Goal: Task Accomplishment & Management: Use online tool/utility

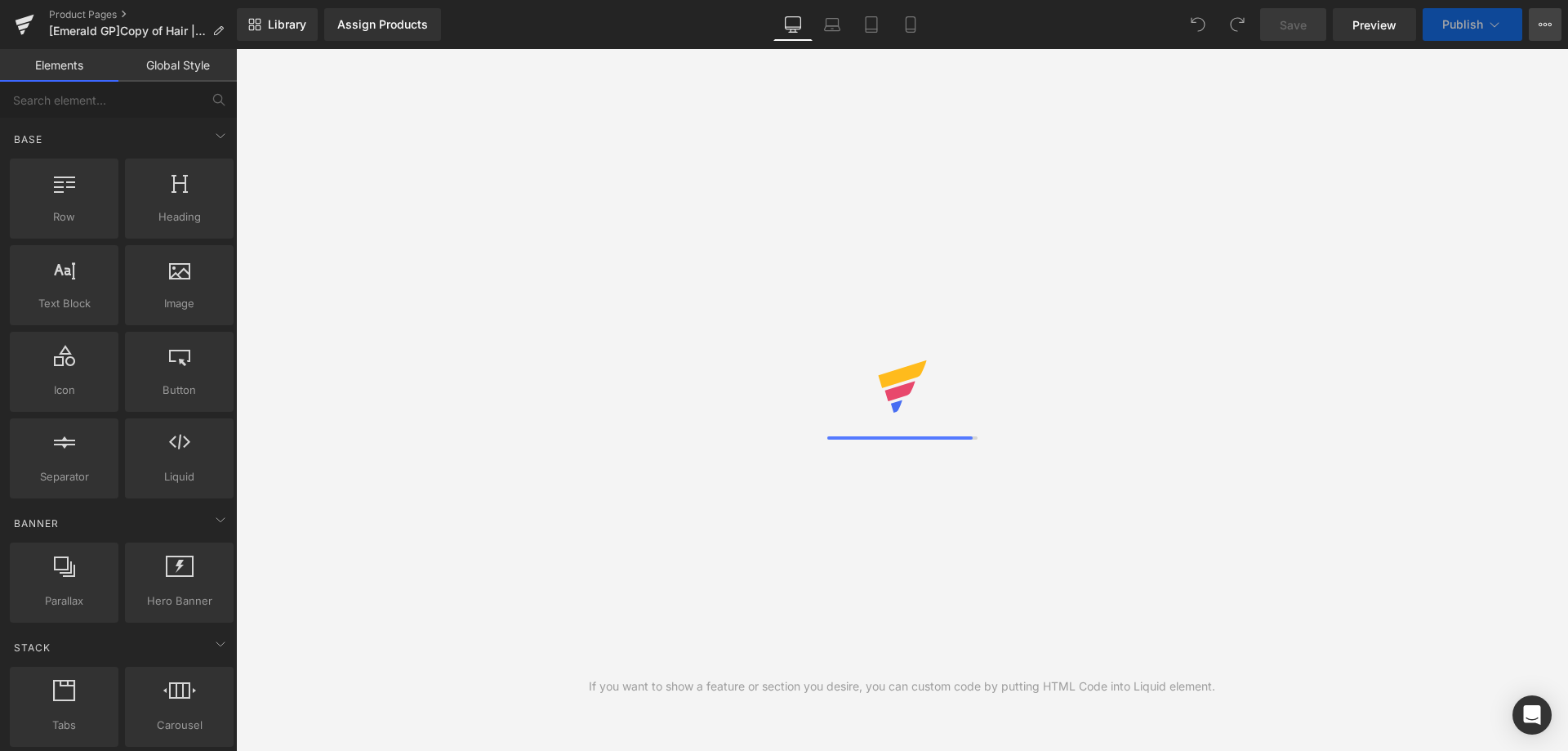
click at [1542, 25] on icon at bounding box center [1545, 25] width 13 height 13
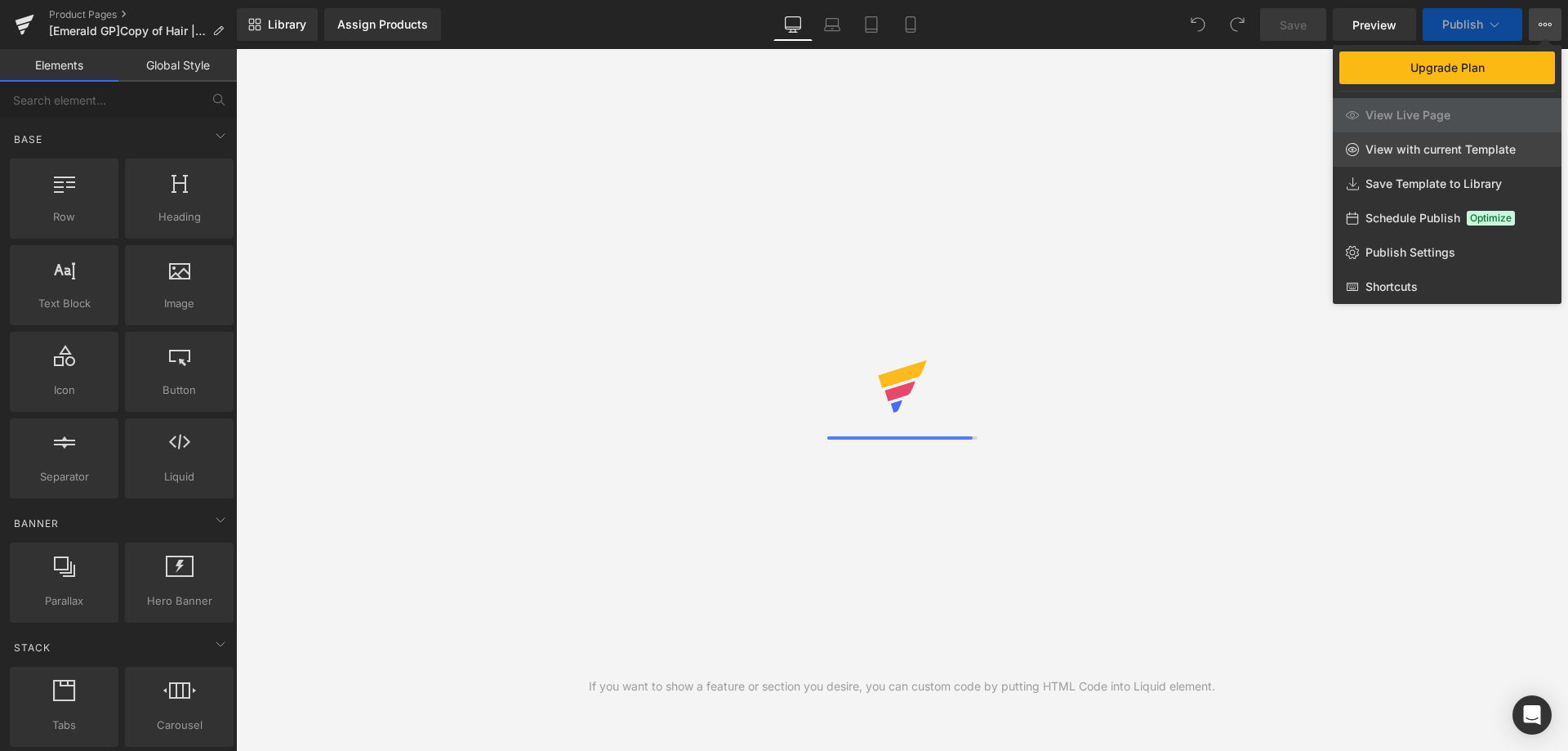
click at [1405, 151] on span "View with current Template" at bounding box center [1441, 149] width 150 height 15
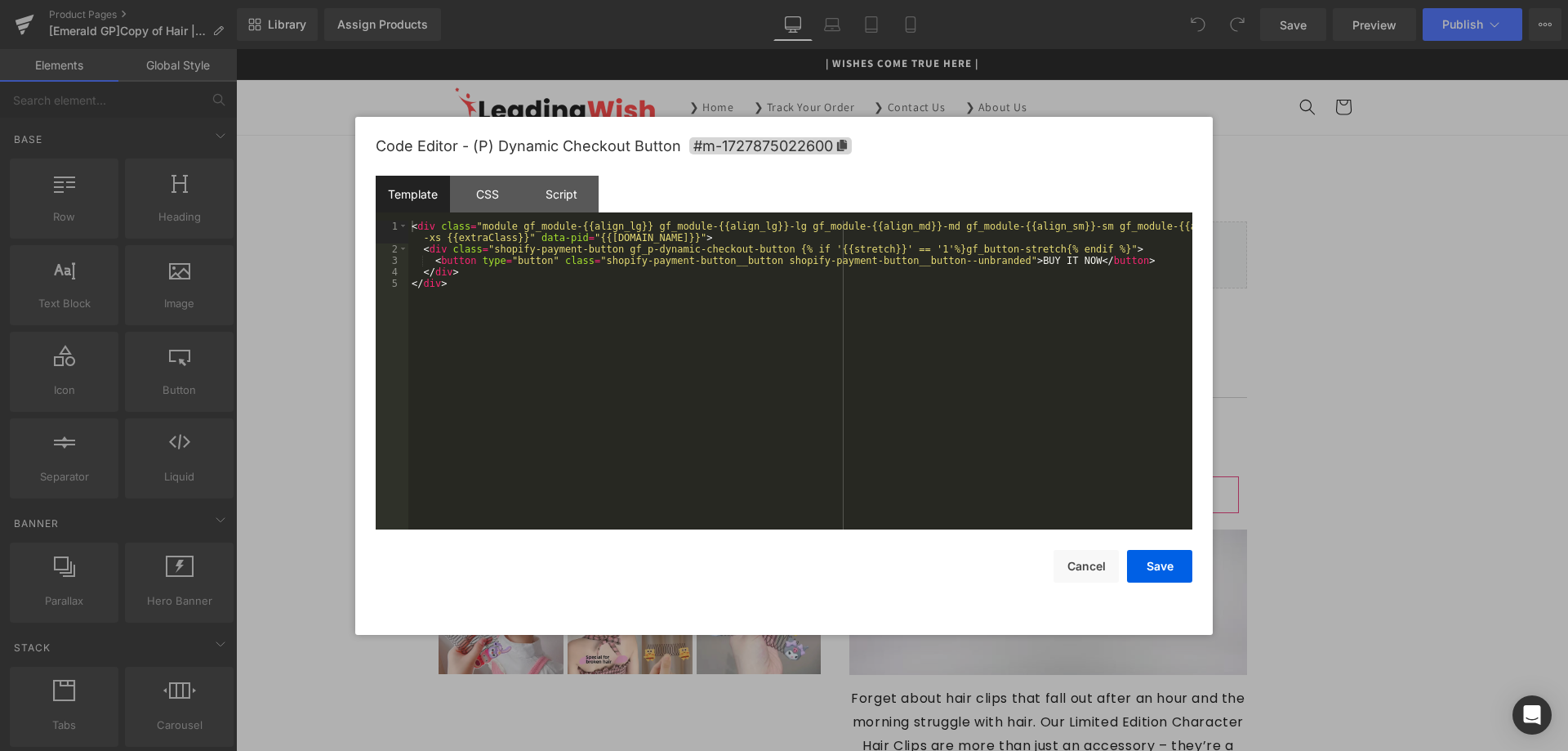
click at [914, 0] on div "You are previewing how the will restyle your page. You can not edit Elements in…" at bounding box center [784, 0] width 1568 height 0
click at [478, 197] on div "CSS" at bounding box center [487, 194] width 75 height 36
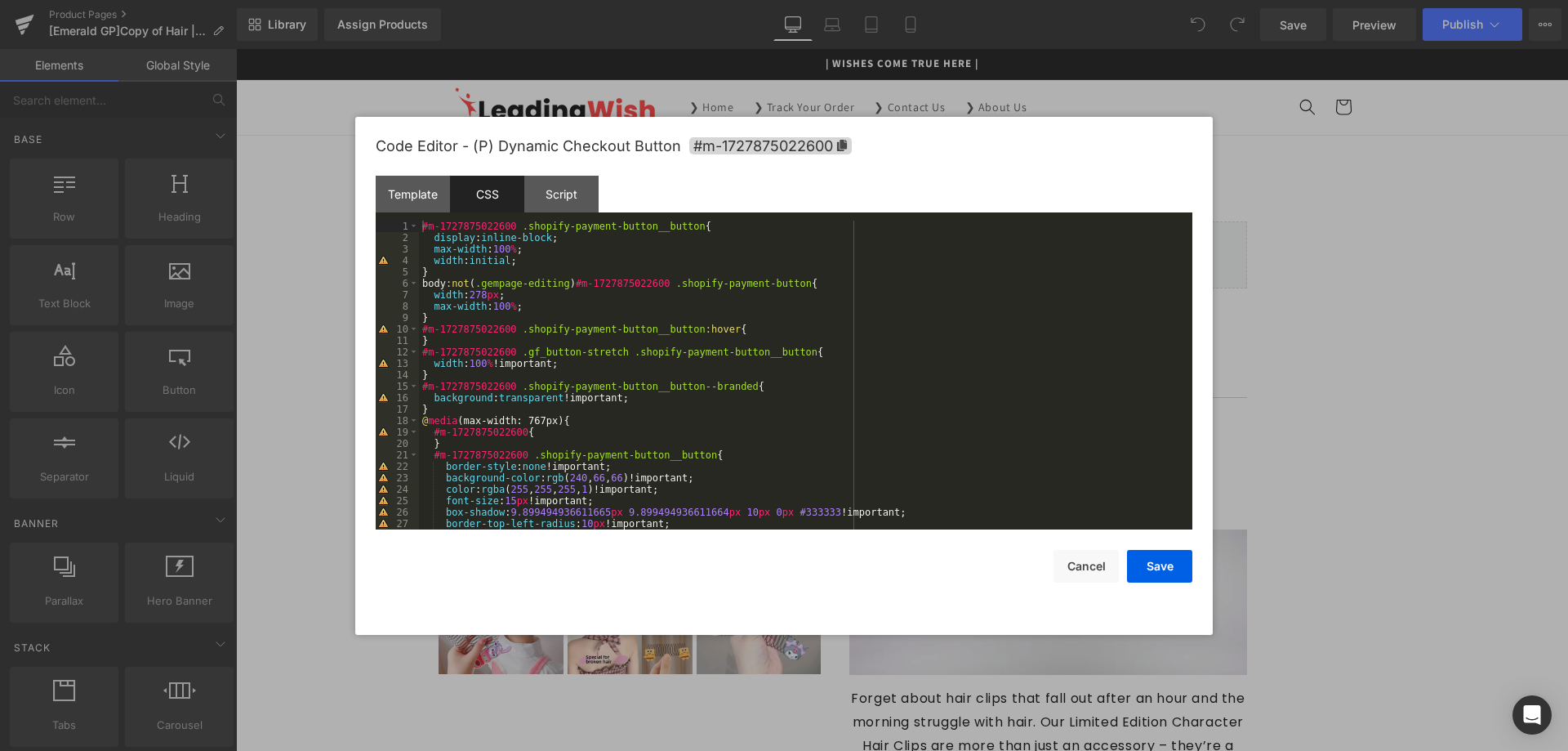
click at [486, 312] on div "#m-1727875022600 .shopify-payment-button__button { display : inline-block ; max…" at bounding box center [803, 386] width 767 height 332
drag, startPoint x: 1074, startPoint y: 573, endPoint x: 949, endPoint y: 376, distance: 233.3
click at [1074, 573] on button "Cancel" at bounding box center [1086, 566] width 65 height 33
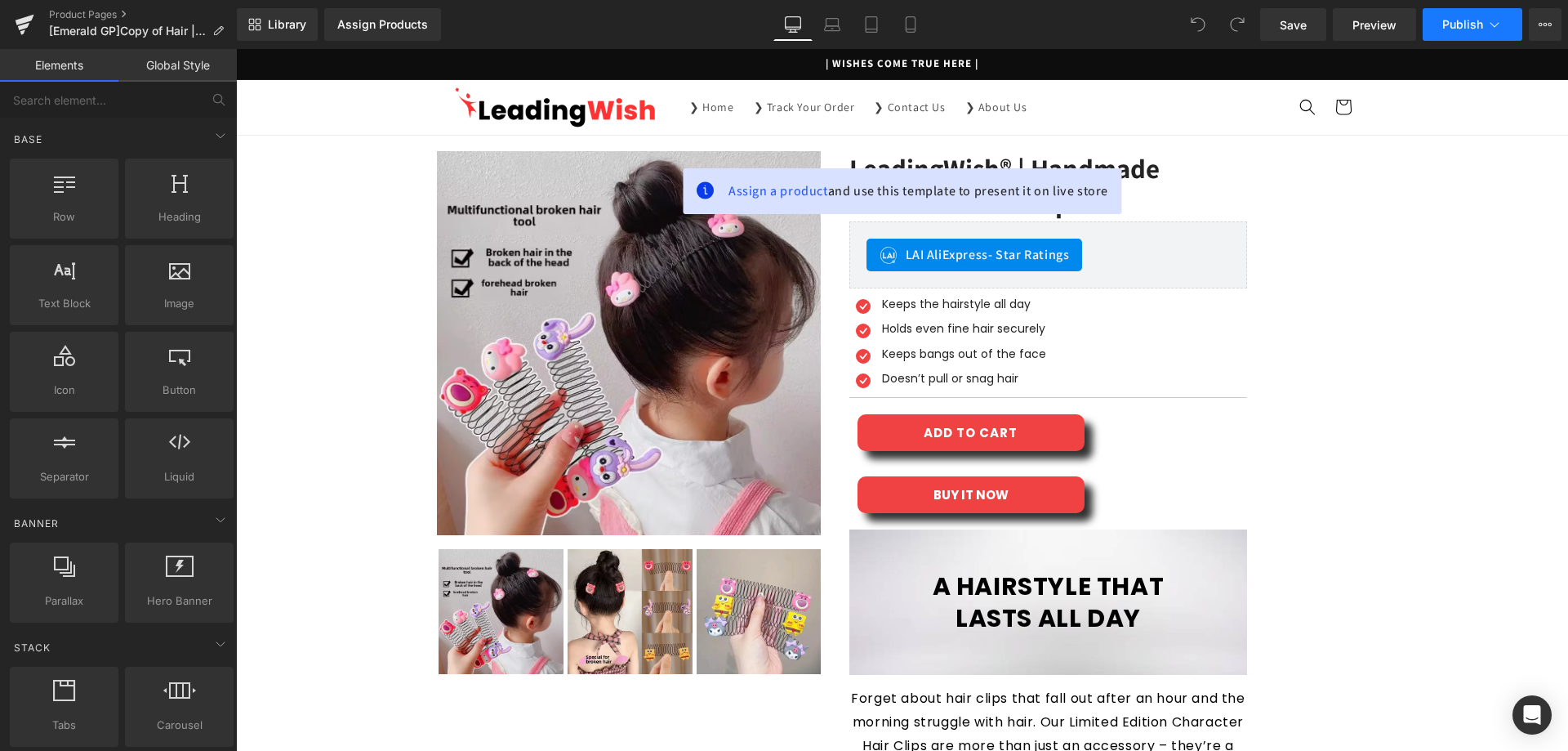
click at [1458, 25] on span "Publish" at bounding box center [1463, 25] width 41 height 13
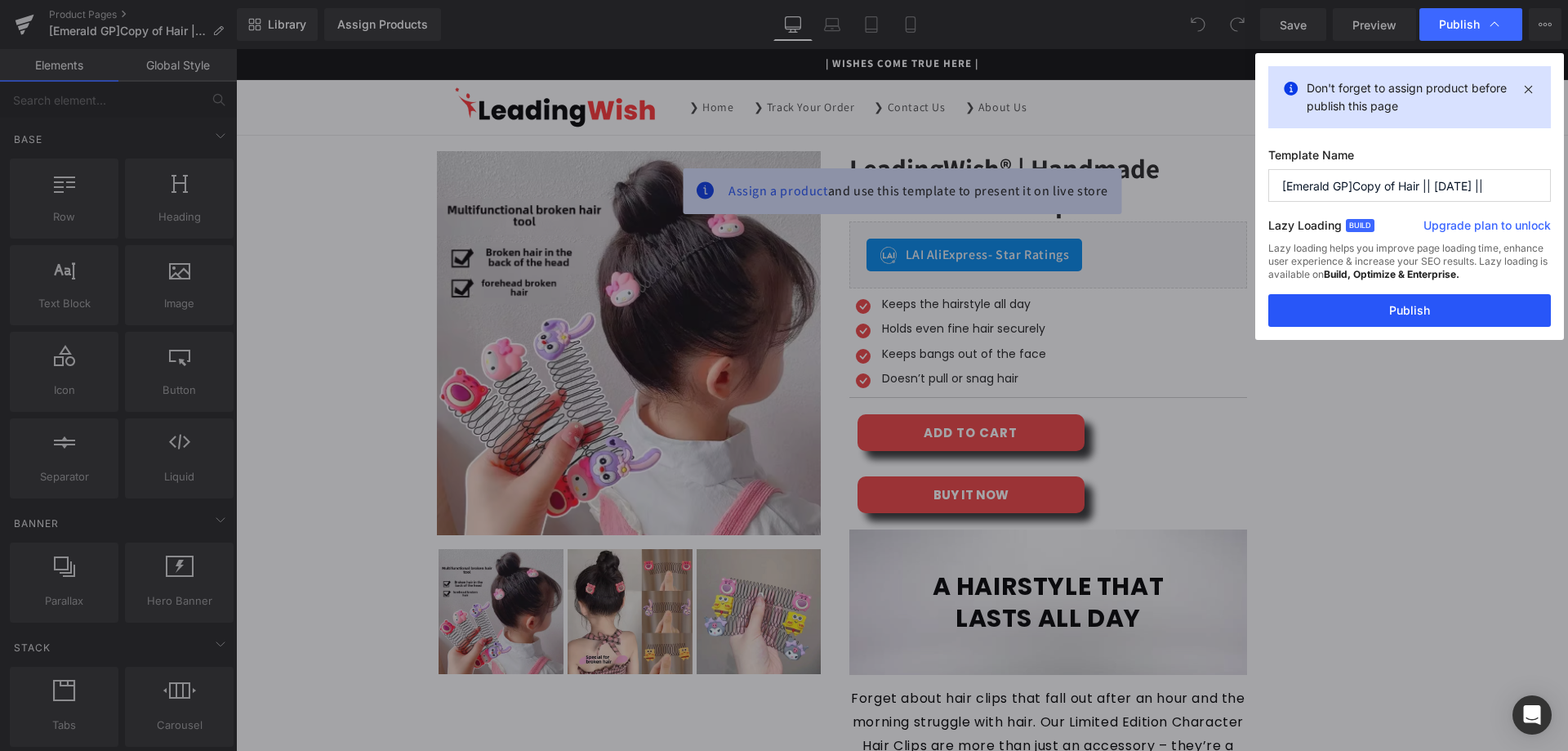
click at [1395, 311] on button "Publish" at bounding box center [1410, 311] width 283 height 33
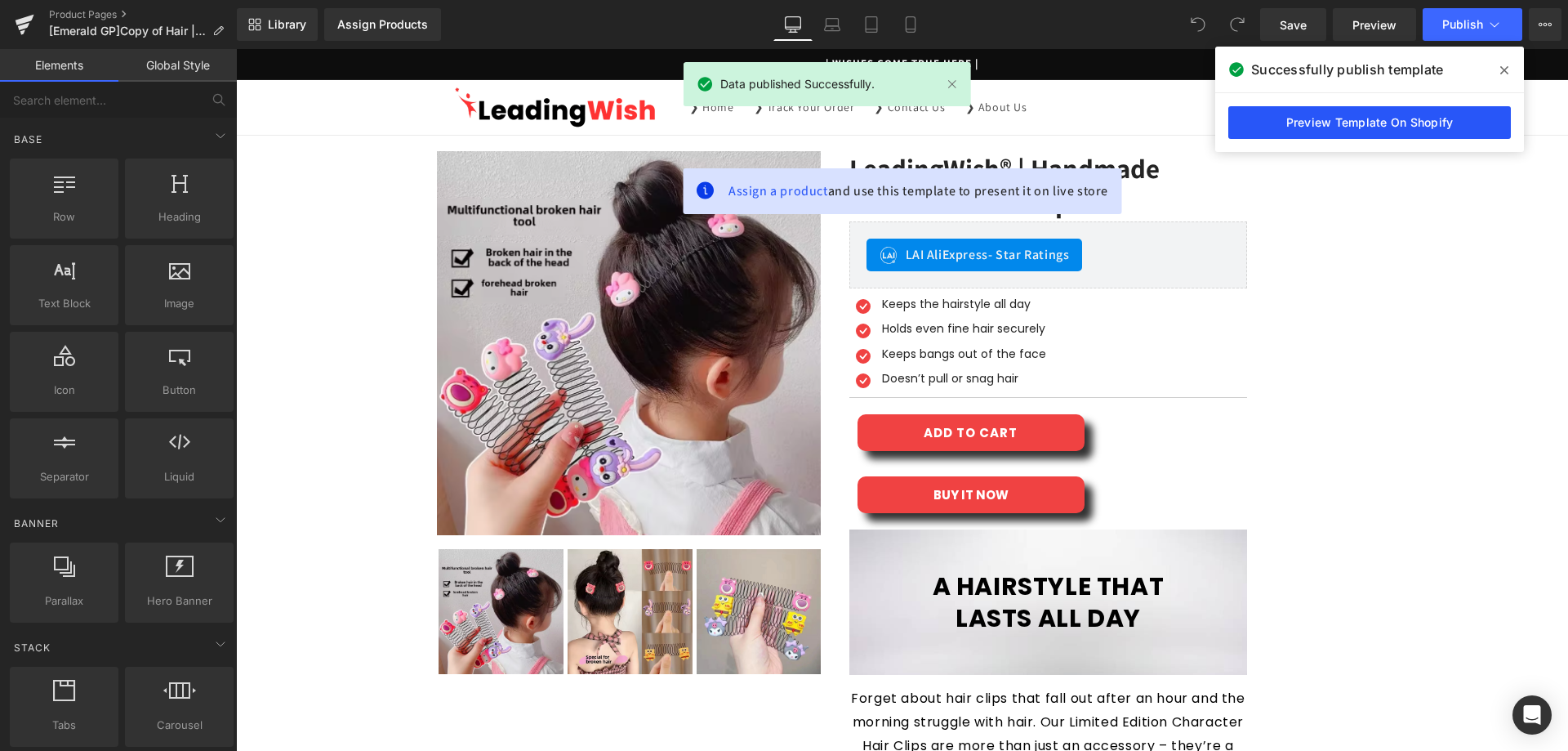
click at [1300, 126] on link "Preview Template On Shopify" at bounding box center [1370, 123] width 283 height 33
